Goal: Task Accomplishment & Management: Manage account settings

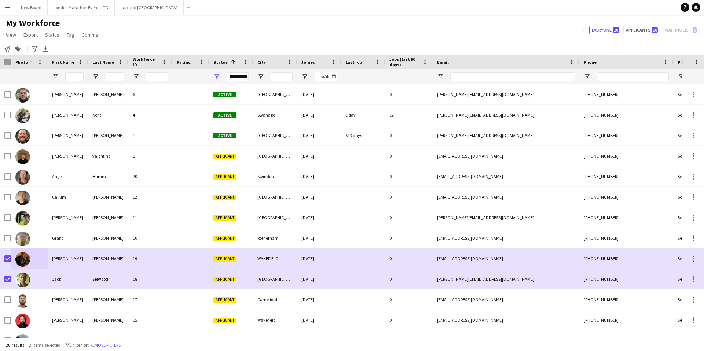
click at [10, 8] on app-icon "Menu" at bounding box center [7, 7] width 6 height 6
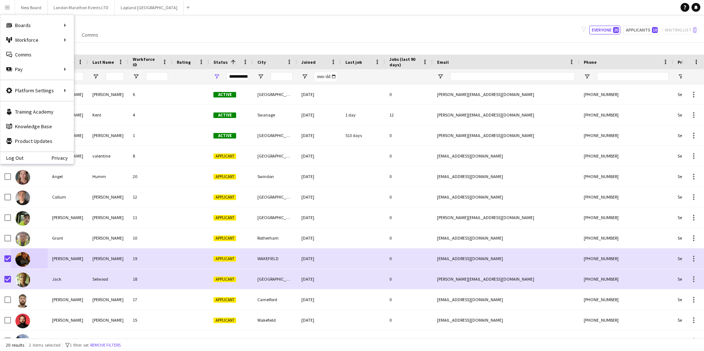
click at [160, 33] on div "My Workforce View Views Default view New view Update view Delete view Edit name…" at bounding box center [352, 30] width 704 height 25
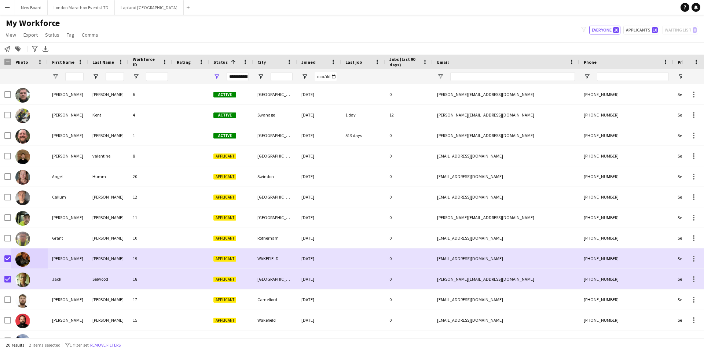
click at [4, 8] on button "Menu" at bounding box center [7, 7] width 15 height 15
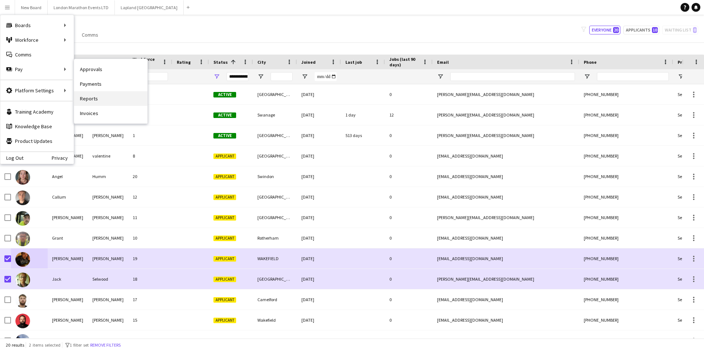
click at [103, 102] on link "Reports" at bounding box center [110, 98] width 73 height 15
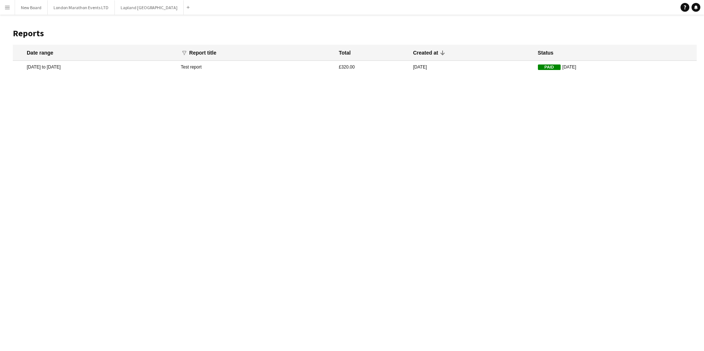
click at [255, 67] on mat-cell "Test report" at bounding box center [256, 67] width 158 height 12
click at [7, 8] on app-icon "Menu" at bounding box center [7, 7] width 6 height 6
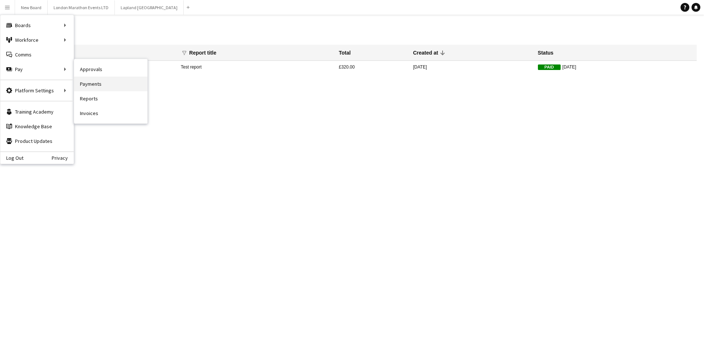
click at [100, 87] on link "Payments" at bounding box center [110, 84] width 73 height 15
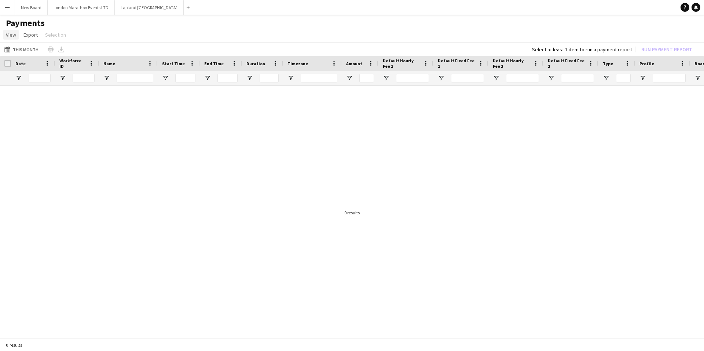
click at [11, 36] on span "View" at bounding box center [11, 35] width 10 height 7
click at [11, 11] on button "Menu" at bounding box center [7, 7] width 15 height 15
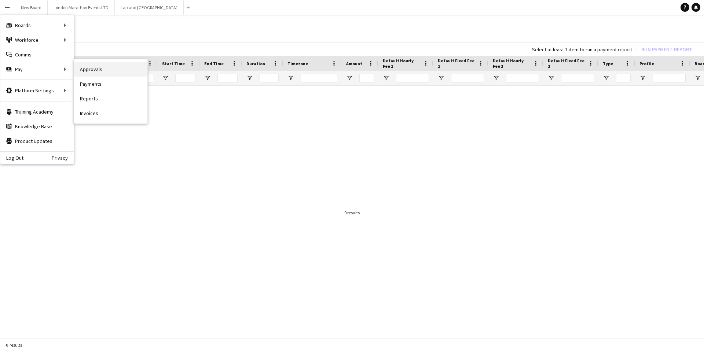
click at [92, 69] on link "Approvals" at bounding box center [110, 69] width 73 height 15
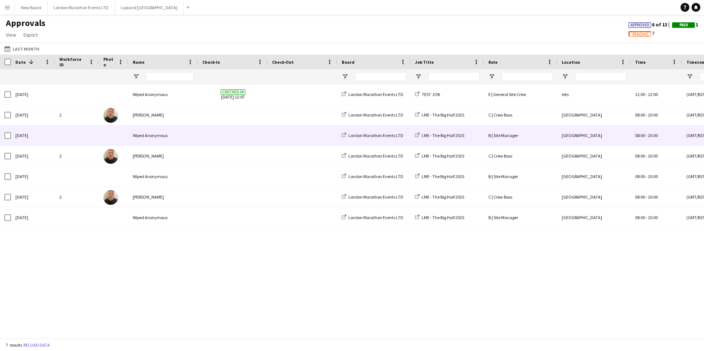
click at [5, 129] on div at bounding box center [7, 135] width 7 height 21
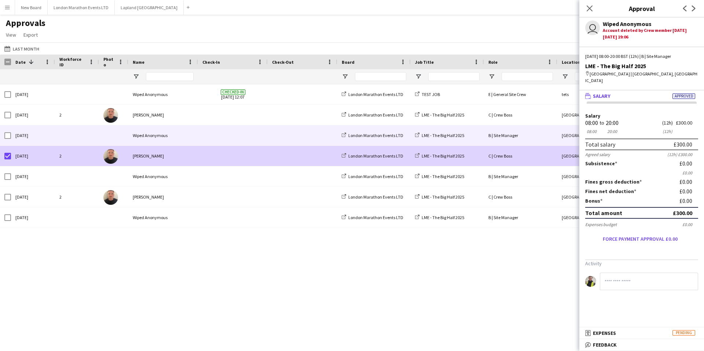
click at [177, 156] on div "[PERSON_NAME]" at bounding box center [163, 156] width 70 height 20
